Goal: Find specific page/section: Find specific page/section

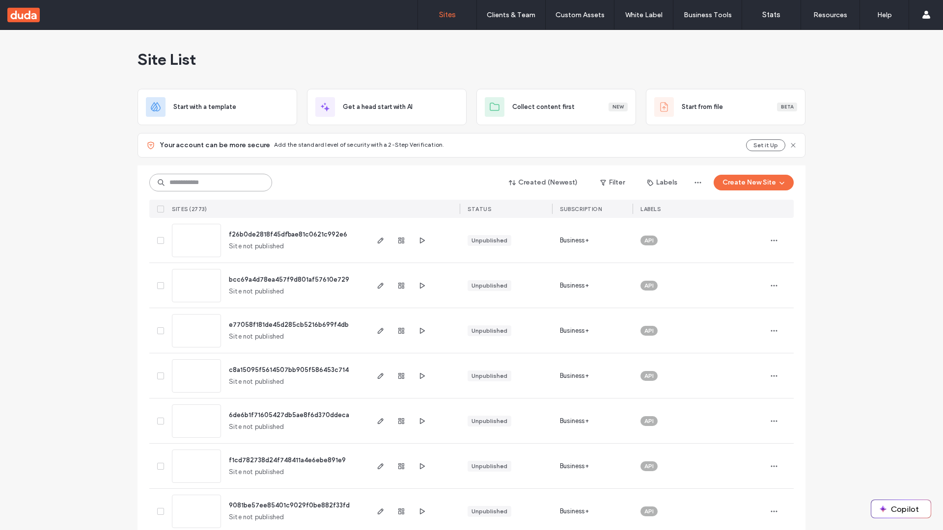
click at [211, 183] on input at bounding box center [210, 183] width 123 height 18
type input "**********"
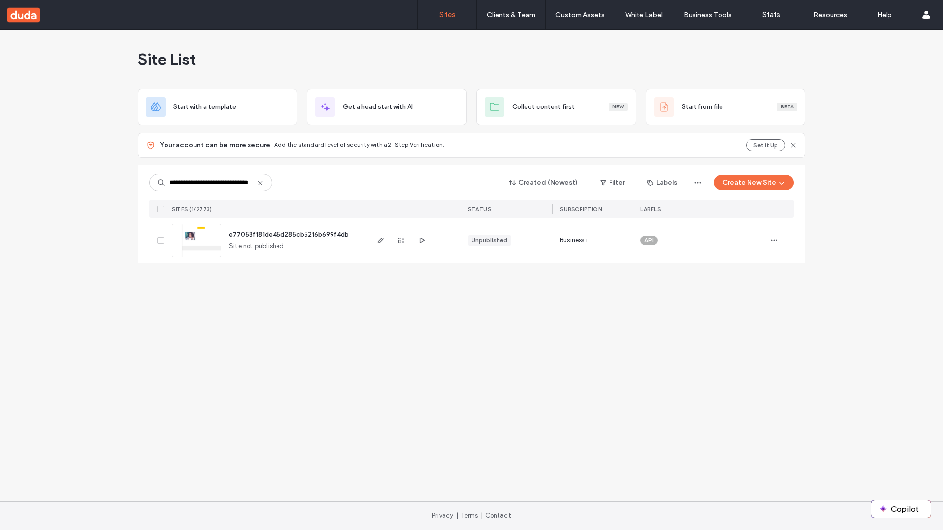
click at [289, 234] on span "e77058f181de45d285cb5216b699f4db" at bounding box center [289, 234] width 120 height 7
